Goal: Task Accomplishment & Management: Manage account settings

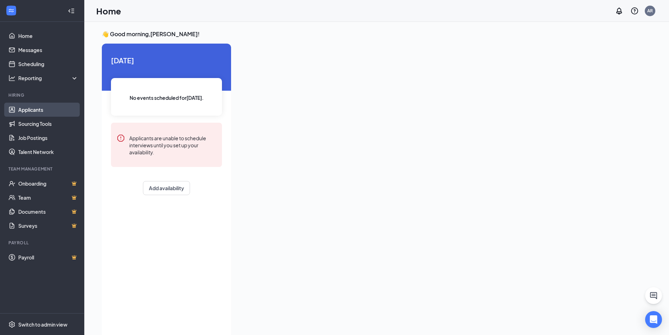
click at [18, 111] on link "Applicants" at bounding box center [48, 110] width 60 height 14
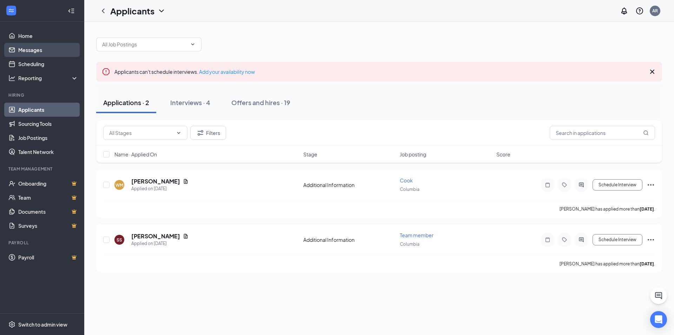
click at [30, 50] on link "Messages" at bounding box center [48, 50] width 60 height 14
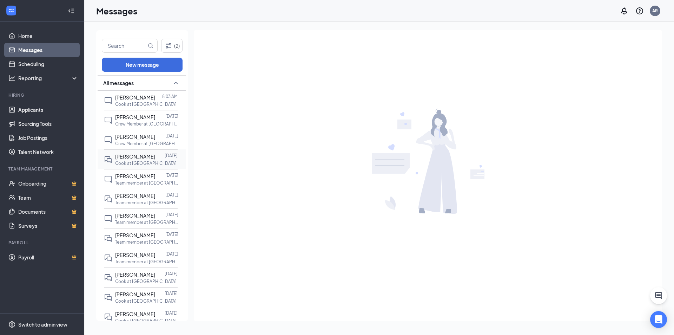
click at [132, 158] on span "[PERSON_NAME]" at bounding box center [135, 156] width 40 height 6
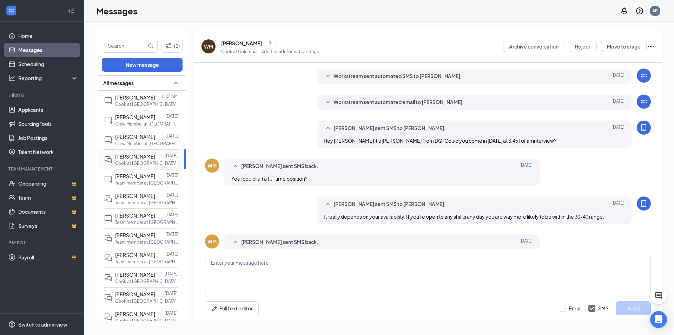
scroll to position [144, 0]
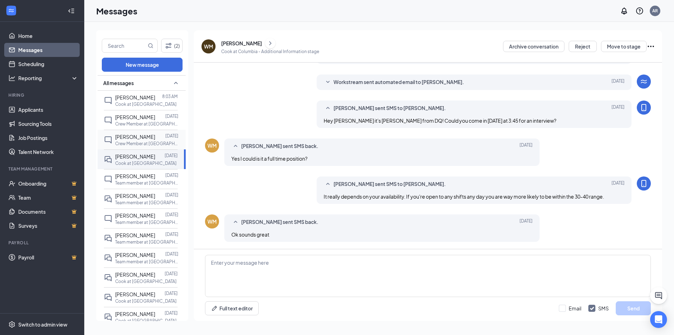
click at [144, 137] on span "[PERSON_NAME]" at bounding box center [135, 136] width 40 height 6
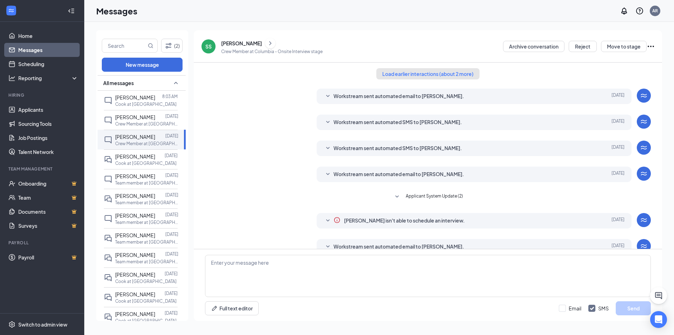
click at [411, 71] on button "Load earlier interactions (about 2 more)" at bounding box center [428, 73] width 103 height 11
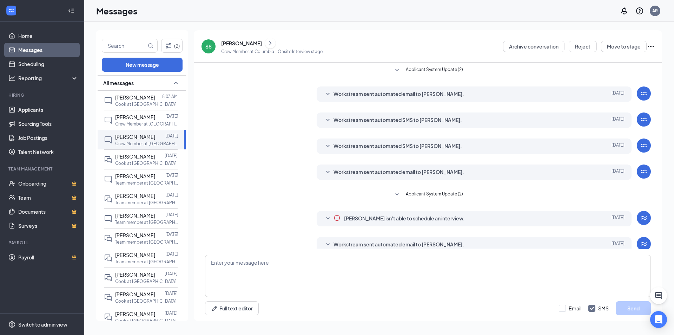
click at [415, 195] on span "Applicant System Update (2)" at bounding box center [434, 194] width 57 height 8
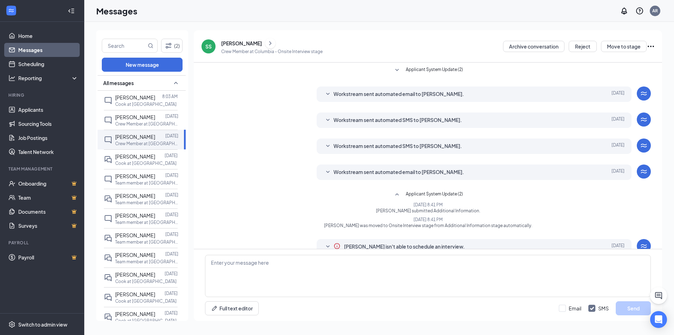
scroll to position [110, 0]
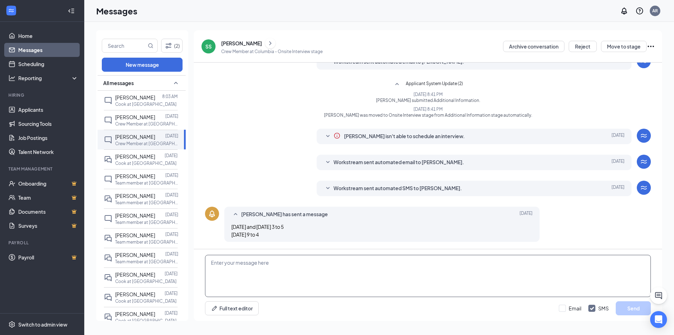
click at [331, 268] on textarea at bounding box center [428, 276] width 446 height 42
click at [240, 266] on textarea "Hey [PERSON_NAME] could you come in [DATE] at 4 for an interview?" at bounding box center [428, 276] width 446 height 42
click at [289, 261] on textarea "Hey [PERSON_NAME] it's [PERSON_NAME] from DQ! could you come in [DATE] at 4 for…" at bounding box center [428, 276] width 446 height 42
type textarea "Hey [PERSON_NAME] it's [PERSON_NAME] from DQ! Could you come in [DATE] at 4 for…"
drag, startPoint x: 637, startPoint y: 304, endPoint x: 628, endPoint y: 305, distance: 8.9
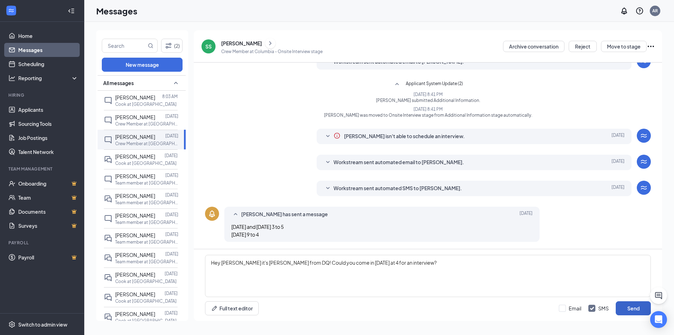
click at [636, 305] on button "Send" at bounding box center [633, 308] width 35 height 14
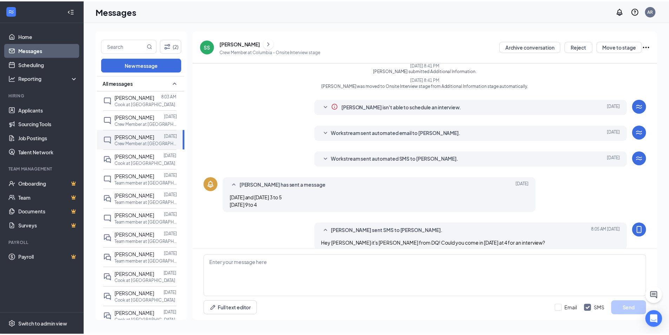
scroll to position [148, 0]
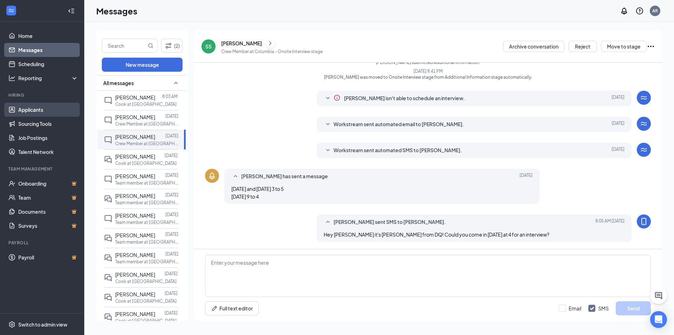
click at [51, 110] on link "Applicants" at bounding box center [48, 110] width 60 height 14
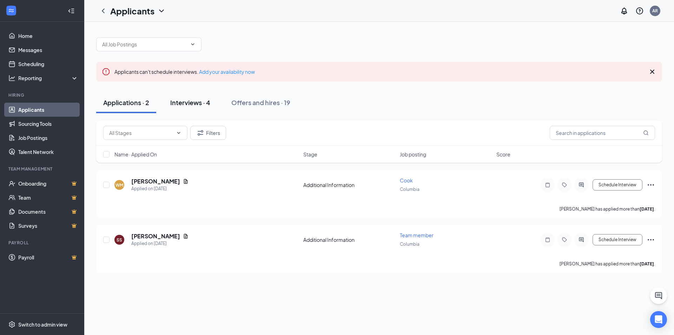
click at [201, 99] on div "Interviews · 4" at bounding box center [190, 102] width 40 height 9
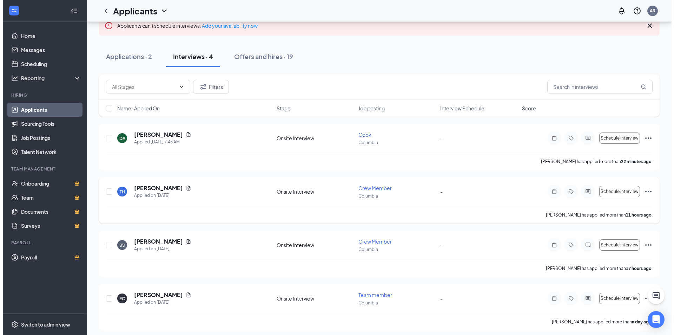
scroll to position [50, 0]
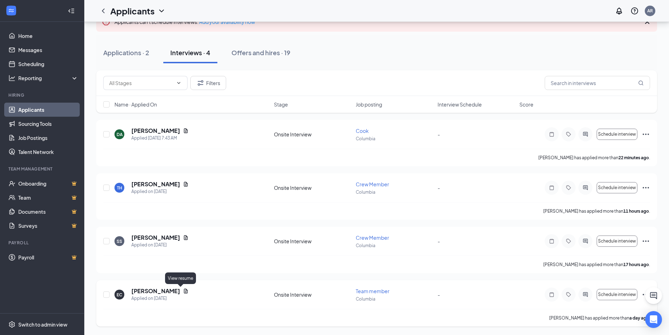
click at [184, 289] on icon "Document" at bounding box center [186, 290] width 4 height 5
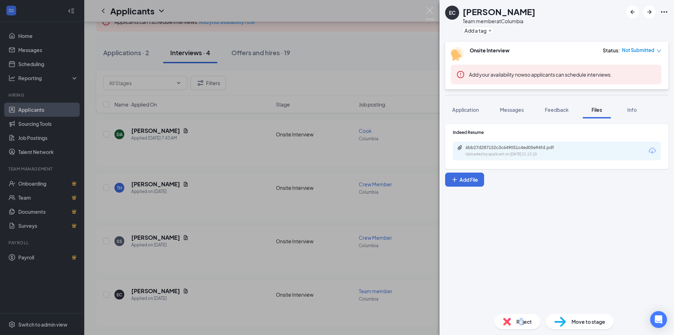
click at [521, 327] on div "Reject" at bounding box center [518, 321] width 46 height 15
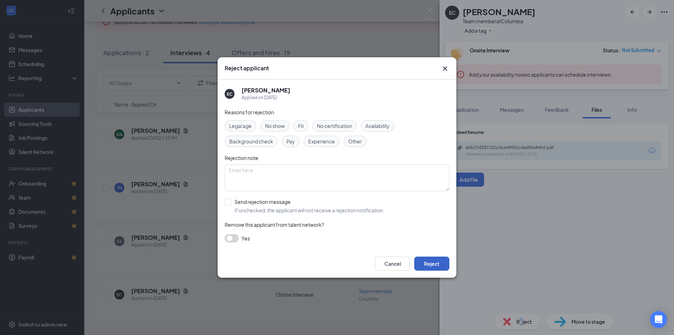
click at [426, 263] on button "Reject" at bounding box center [432, 263] width 35 height 14
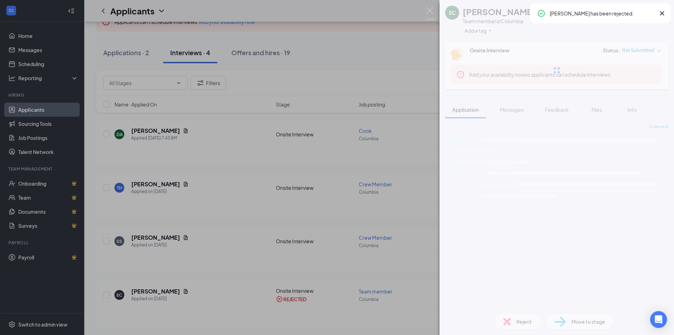
click at [231, 260] on div "EC [PERSON_NAME] Team member at Columbia Add a tag Onsite Interview Status : No…" at bounding box center [337, 167] width 674 height 335
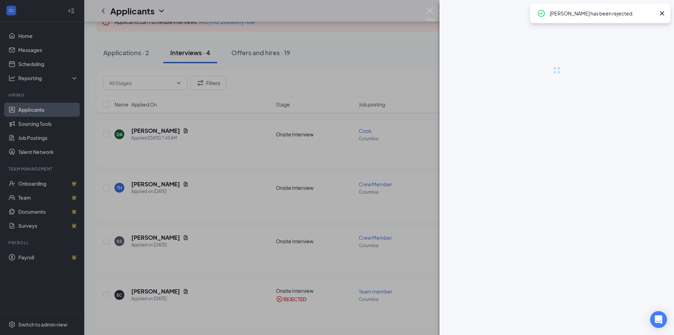
click at [663, 15] on icon "Cross" at bounding box center [662, 13] width 8 height 8
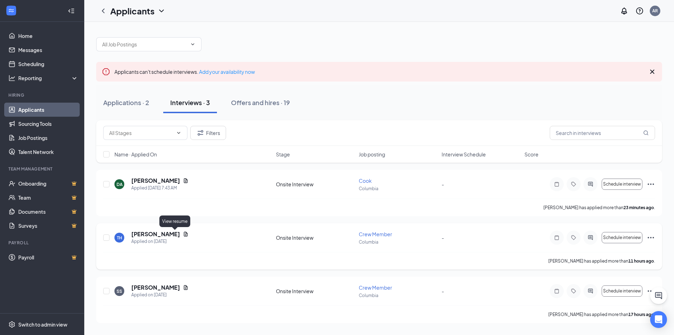
click at [183, 233] on icon "Document" at bounding box center [186, 234] width 6 height 6
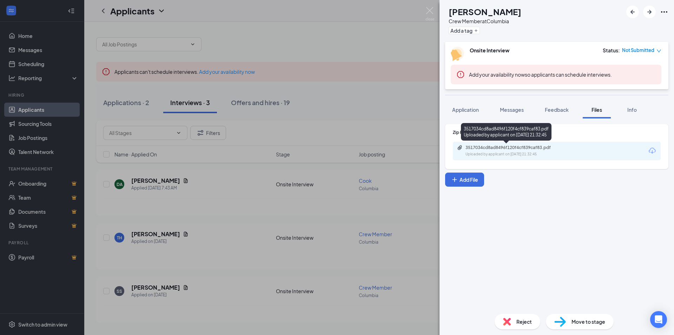
click at [501, 152] on div "Uploaded by applicant on [DATE] 21:32:45" at bounding box center [518, 154] width 105 height 6
click at [500, 104] on button "Messages" at bounding box center [512, 110] width 38 height 18
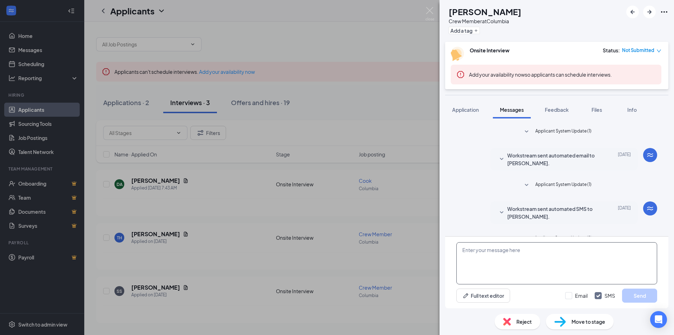
scroll to position [152, 0]
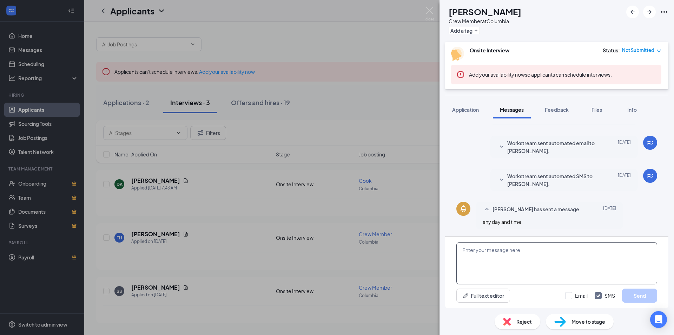
click at [524, 265] on textarea at bounding box center [557, 263] width 201 height 42
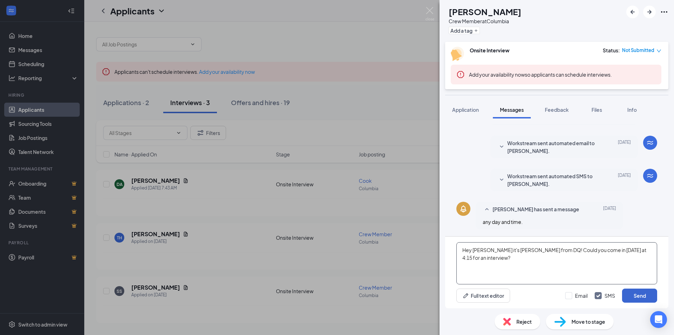
type textarea "Hey [PERSON_NAME] it's [PERSON_NAME] from DQ! Could you come in [DATE] at 4:15 …"
click at [634, 295] on button "Send" at bounding box center [639, 295] width 35 height 14
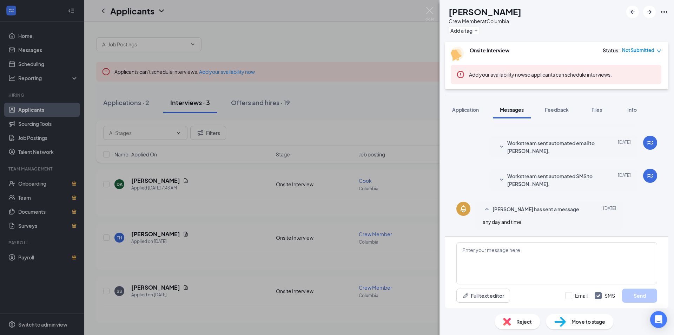
scroll to position [192, 0]
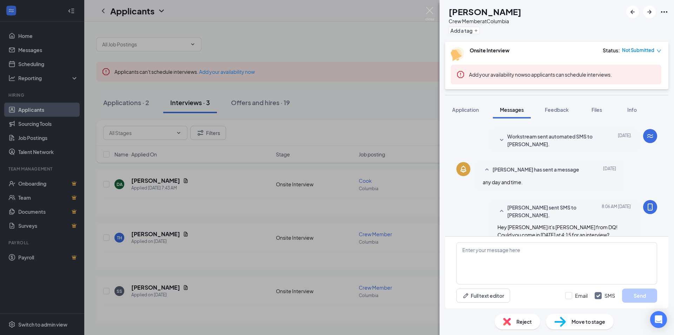
click at [159, 267] on div "TH [PERSON_NAME] Crew Member at [GEOGRAPHIC_DATA] Add a tag Onsite Interview St…" at bounding box center [337, 167] width 674 height 335
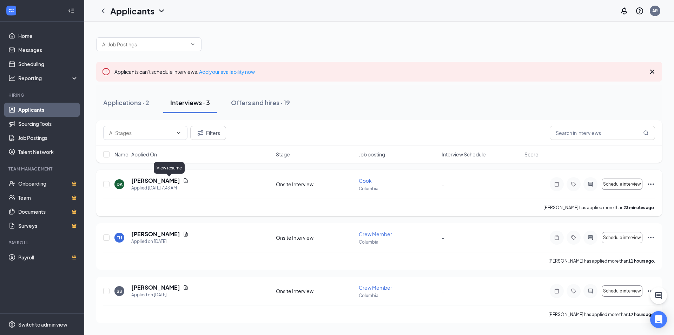
click at [184, 181] on icon "Document" at bounding box center [186, 180] width 4 height 5
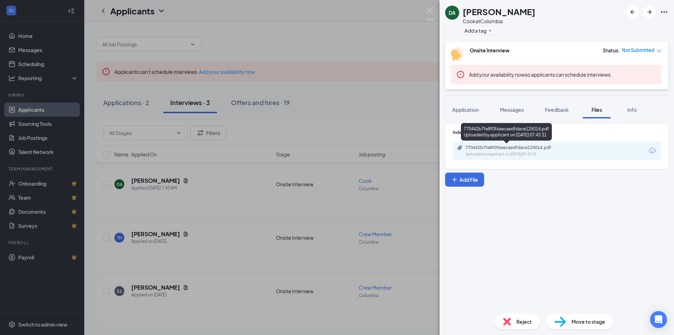
click at [493, 144] on div "770442b7fe8f0f6aecaedfdace125014.pdf Uploaded by applicant on [DATE] 07:43:31" at bounding box center [557, 151] width 208 height 19
click at [513, 146] on div "770442b7fe8f0f6aecaedfdace125014.pdf" at bounding box center [515, 148] width 98 height 6
click at [466, 110] on span "Application" at bounding box center [465, 109] width 27 height 6
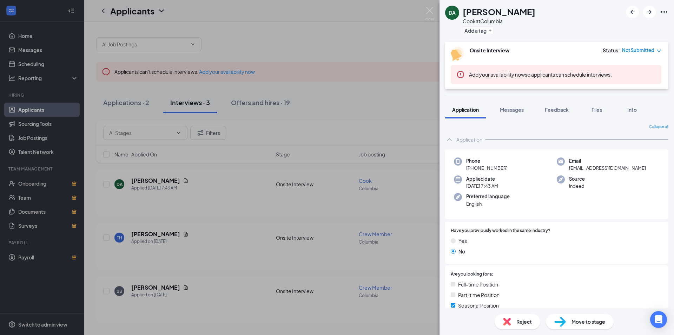
click at [528, 321] on span "Reject" at bounding box center [524, 322] width 15 height 8
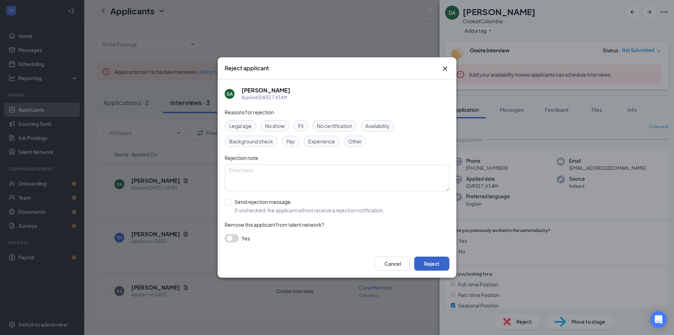
click at [426, 263] on button "Reject" at bounding box center [432, 263] width 35 height 14
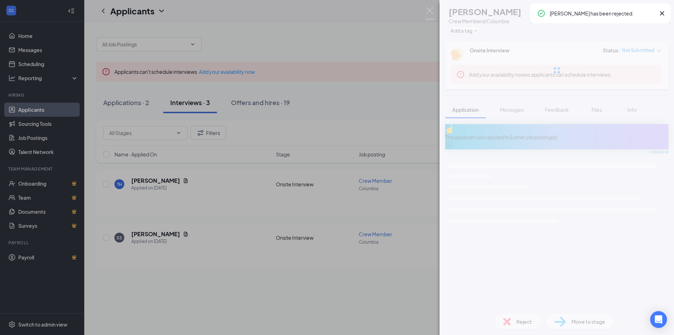
click at [247, 266] on div "TH [PERSON_NAME] Crew Member at [GEOGRAPHIC_DATA] Add a tag Onsite Interview St…" at bounding box center [337, 167] width 674 height 335
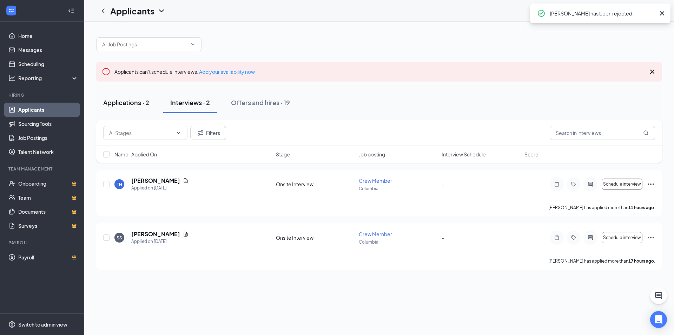
click at [116, 106] on div "Applications · 2" at bounding box center [126, 102] width 46 height 9
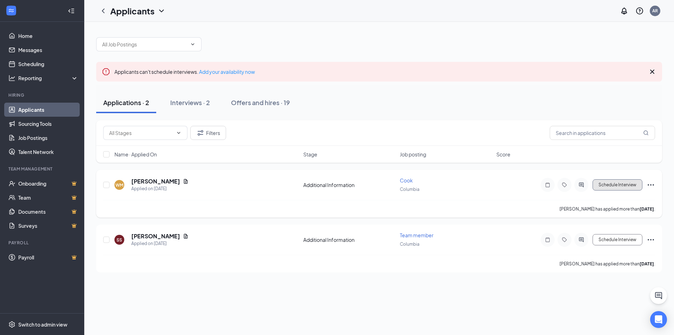
click at [619, 184] on button "Schedule Interview" at bounding box center [618, 184] width 50 height 11
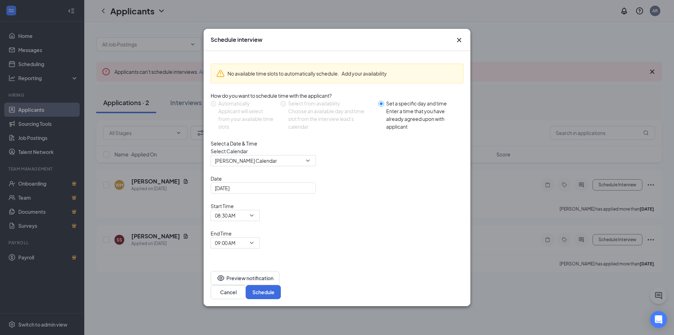
click at [404, 264] on div "Preview notification Cancel Schedule" at bounding box center [337, 285] width 267 height 42
click at [418, 274] on div "Preview notification Cancel Schedule" at bounding box center [337, 285] width 267 height 42
click at [246, 285] on button "Cancel" at bounding box center [228, 292] width 35 height 14
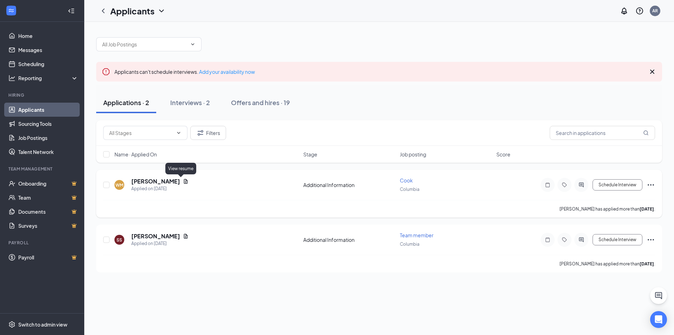
click at [184, 182] on icon "Document" at bounding box center [186, 181] width 4 height 5
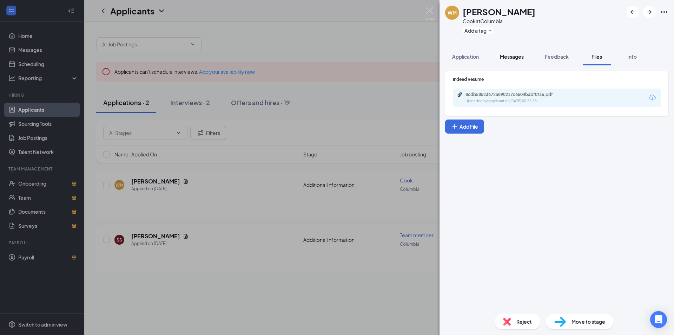
click at [518, 58] on span "Messages" at bounding box center [512, 56] width 24 height 6
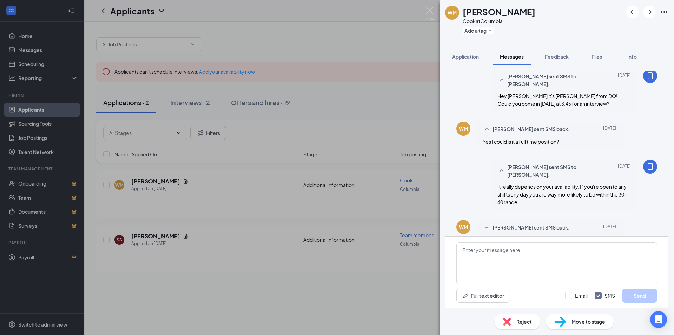
scroll to position [209, 0]
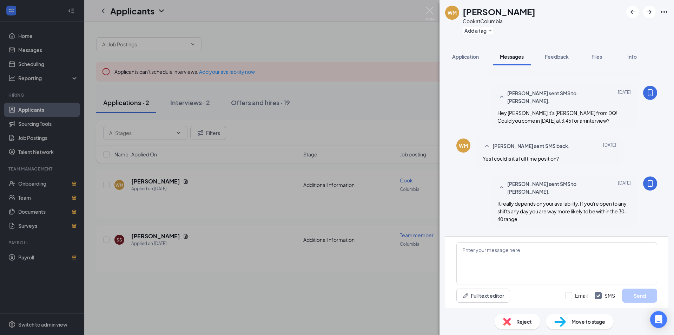
click at [281, 159] on div "[PERSON_NAME] Cook at Columbia Add a tag Application Messages Feedback Files In…" at bounding box center [337, 167] width 674 height 335
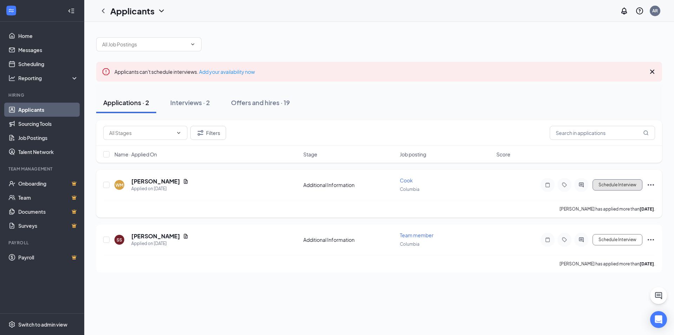
click at [642, 186] on button "Schedule Interview" at bounding box center [618, 184] width 50 height 11
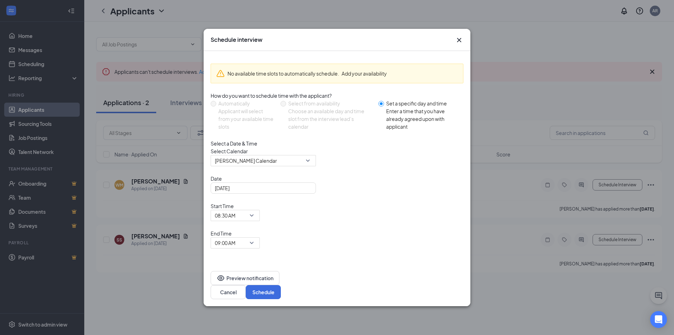
click at [266, 235] on div "Select a Date & Time Select Calendar [PERSON_NAME] Calendar Date [DATE] Start T…" at bounding box center [337, 193] width 253 height 109
click at [258, 192] on input "[DATE]" at bounding box center [263, 188] width 96 height 8
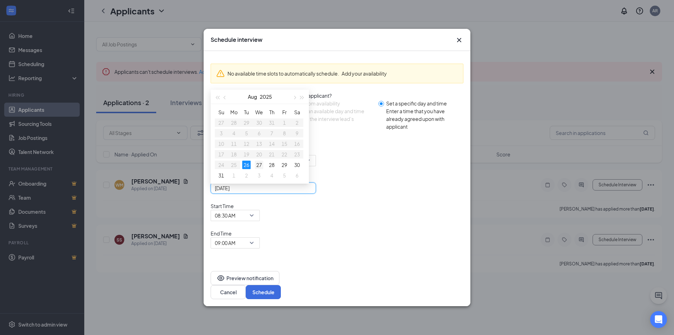
type input "[DATE]"
click at [256, 169] on div "27" at bounding box center [259, 165] width 8 height 8
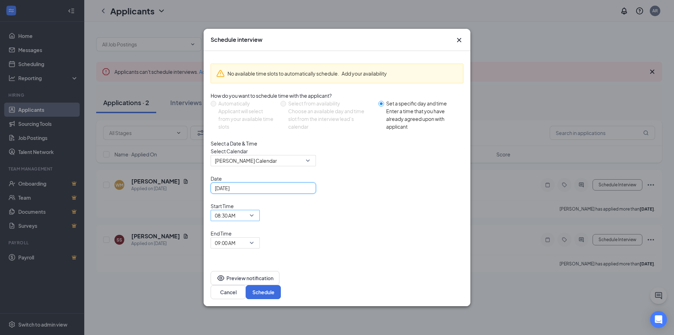
click at [236, 221] on span "08:30 AM" at bounding box center [225, 215] width 21 height 11
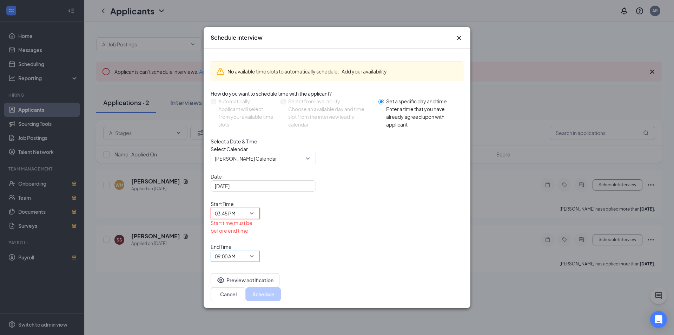
click at [236, 251] on span "09:00 AM" at bounding box center [225, 256] width 21 height 11
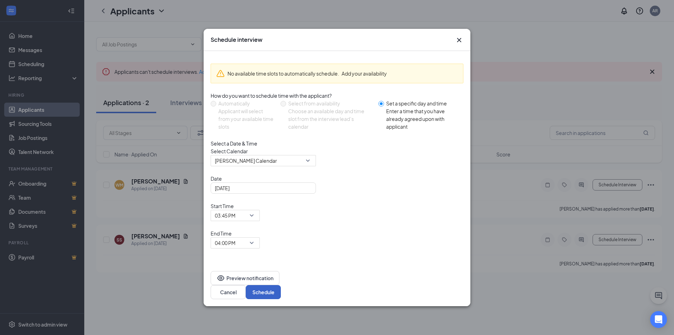
click at [281, 285] on button "Schedule" at bounding box center [263, 292] width 35 height 14
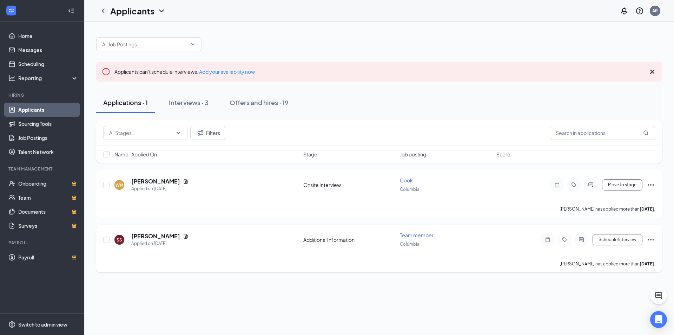
click at [651, 239] on icon "Ellipses" at bounding box center [651, 239] width 8 height 8
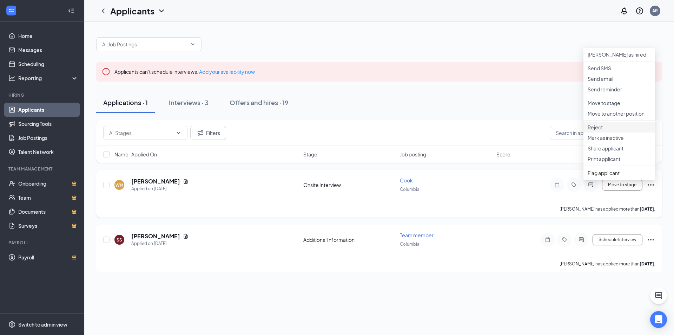
click at [609, 131] on p "Reject" at bounding box center [619, 127] width 63 height 7
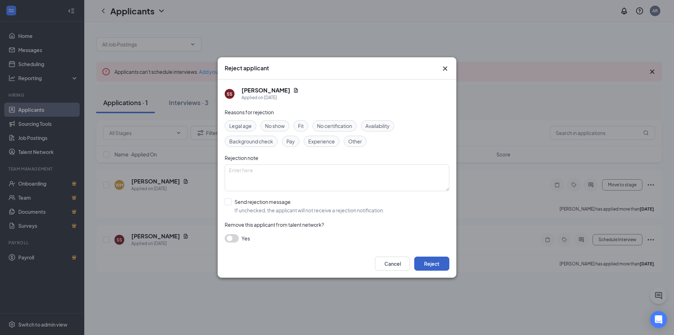
click at [431, 261] on button "Reject" at bounding box center [432, 263] width 35 height 14
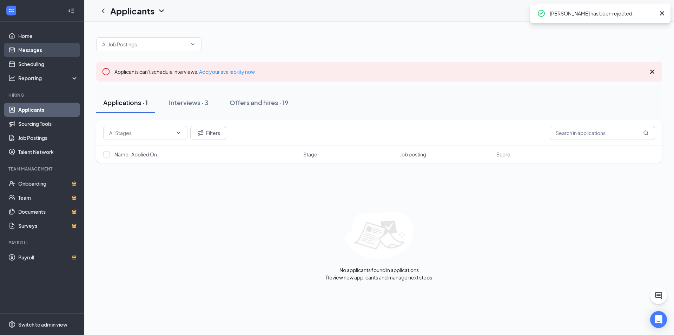
click at [26, 54] on link "Messages" at bounding box center [48, 50] width 60 height 14
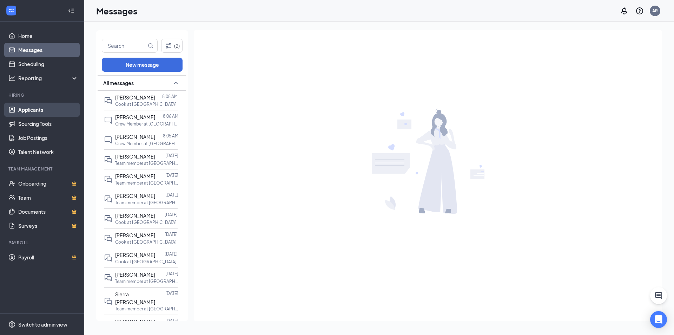
click at [26, 109] on link "Applicants" at bounding box center [48, 110] width 60 height 14
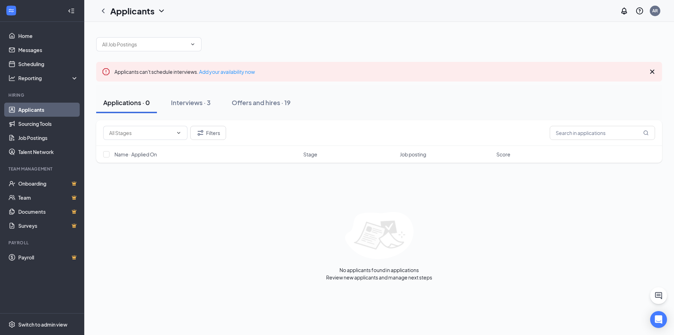
click at [182, 91] on div "Applications · 0 Interviews · 3 Offers and hires · 19" at bounding box center [379, 102] width 566 height 35
click at [190, 103] on div "Interviews · 3" at bounding box center [191, 102] width 40 height 9
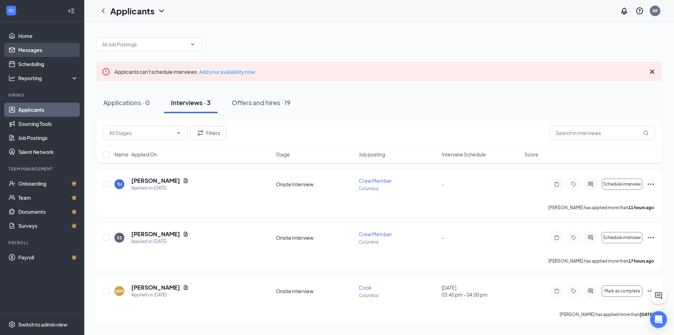
click at [25, 50] on link "Messages" at bounding box center [48, 50] width 60 height 14
